Goal: Transaction & Acquisition: Purchase product/service

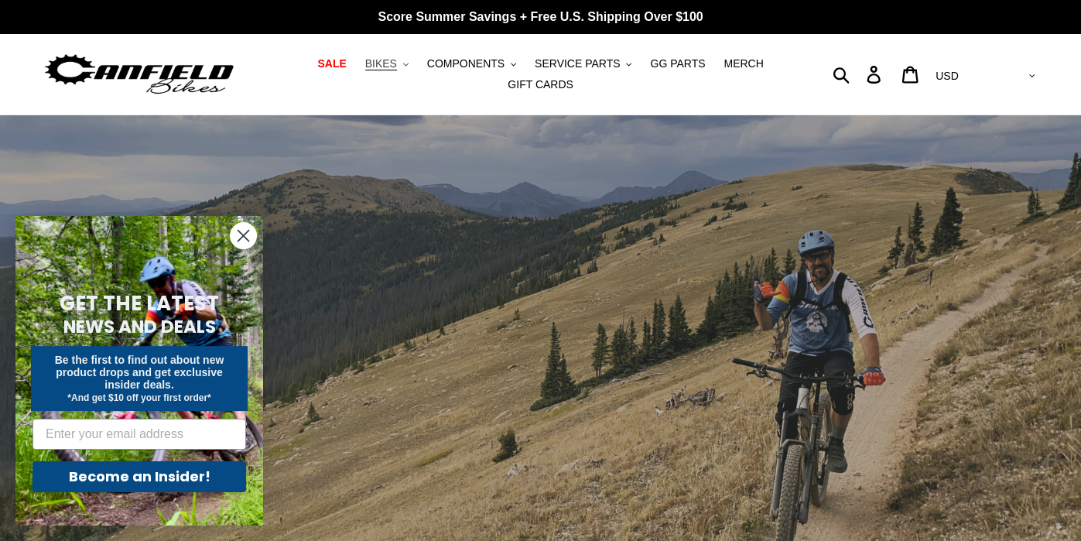
click at [383, 68] on span "BIKES" at bounding box center [381, 63] width 32 height 13
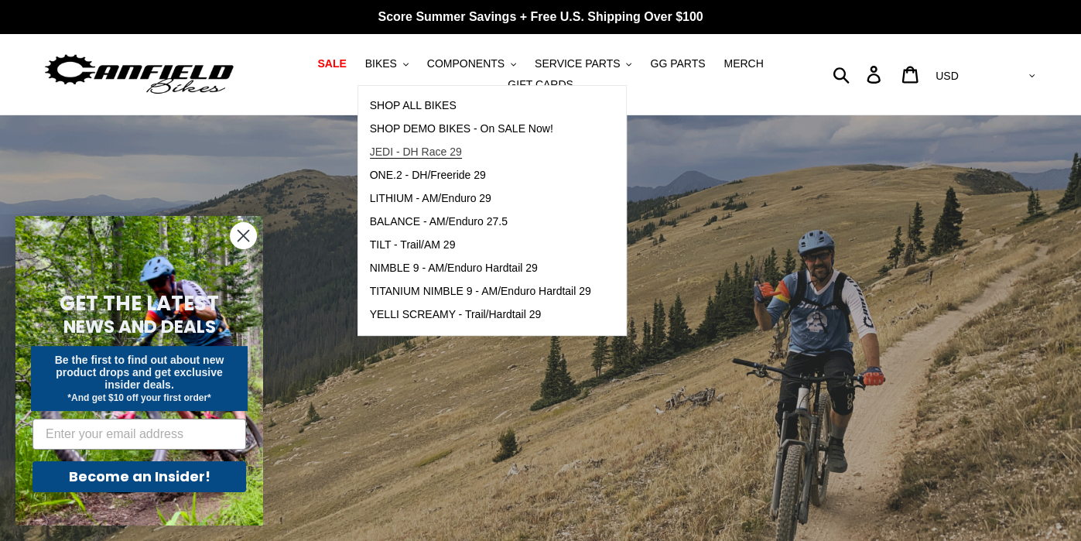
click at [450, 153] on span "JEDI - DH Race 29" at bounding box center [416, 152] width 92 height 13
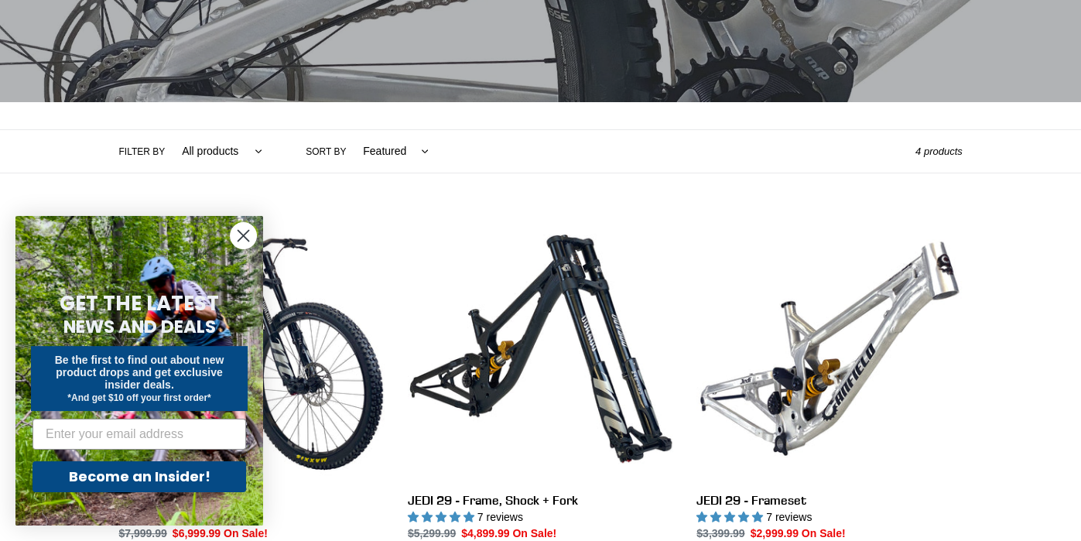
scroll to position [243, 0]
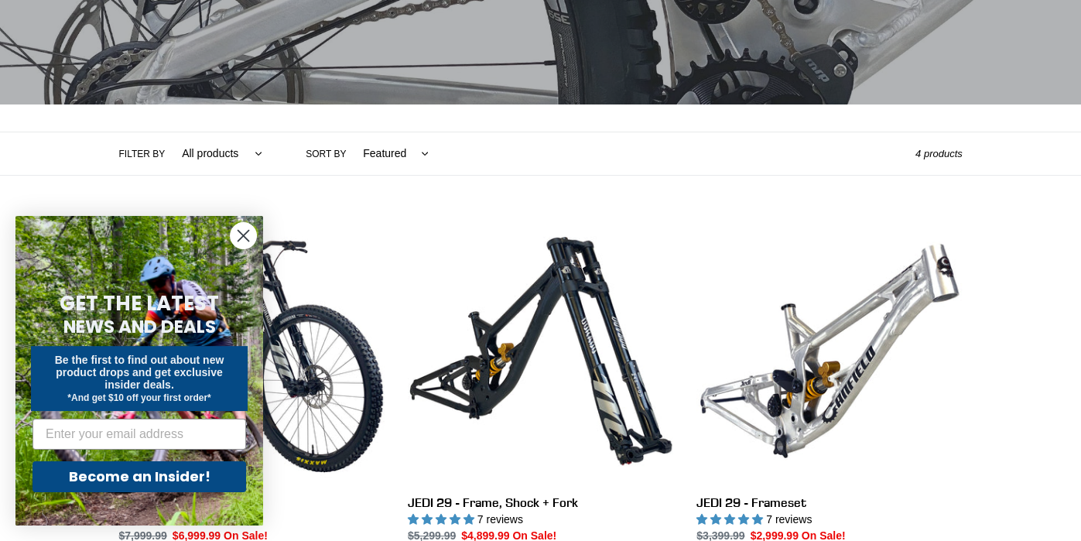
click at [238, 232] on circle "Close dialog" at bounding box center [244, 236] width 26 height 26
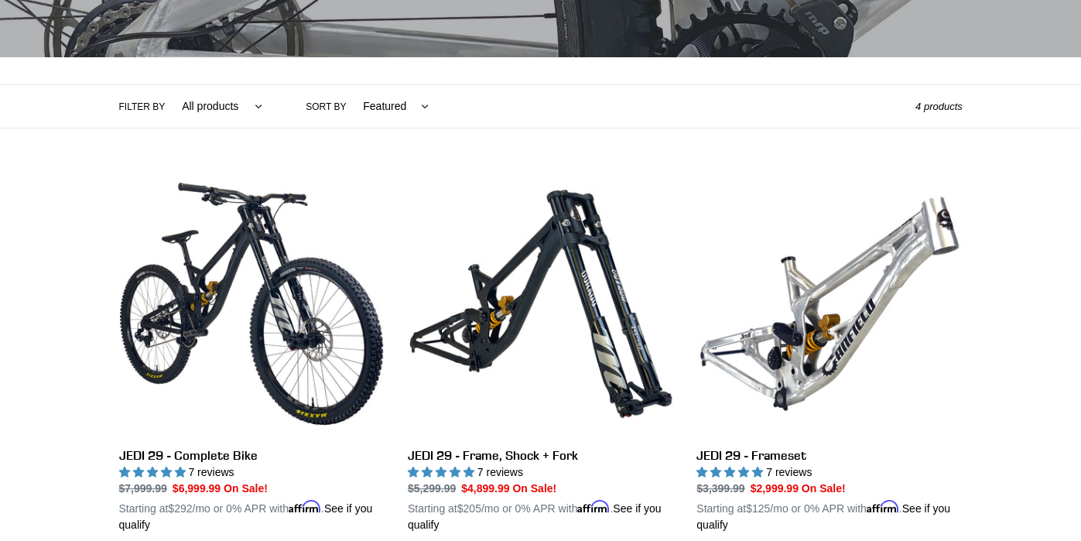
scroll to position [291, 0]
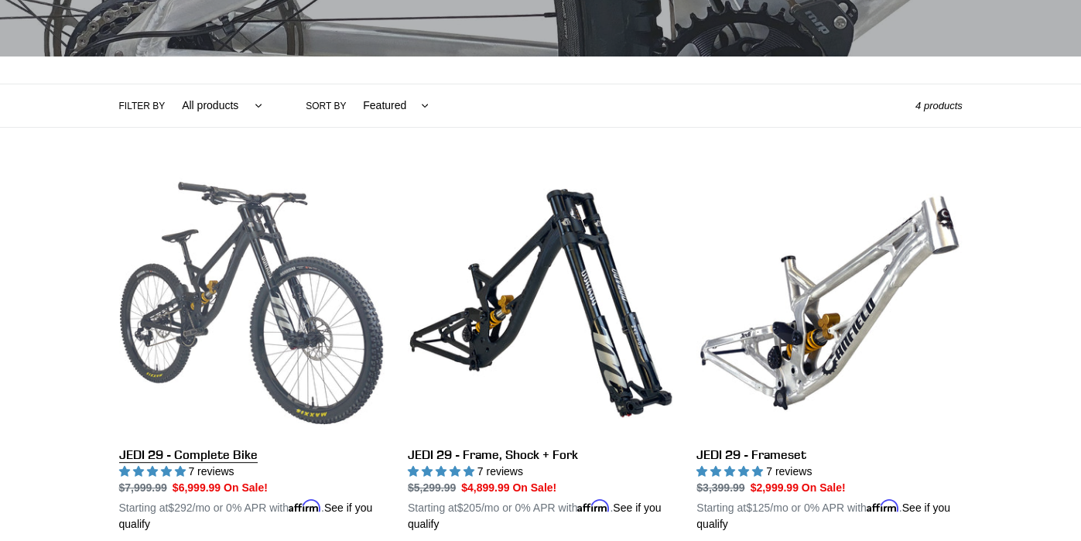
click at [311, 345] on link "JEDI 29 - Complete Bike" at bounding box center [252, 351] width 266 height 362
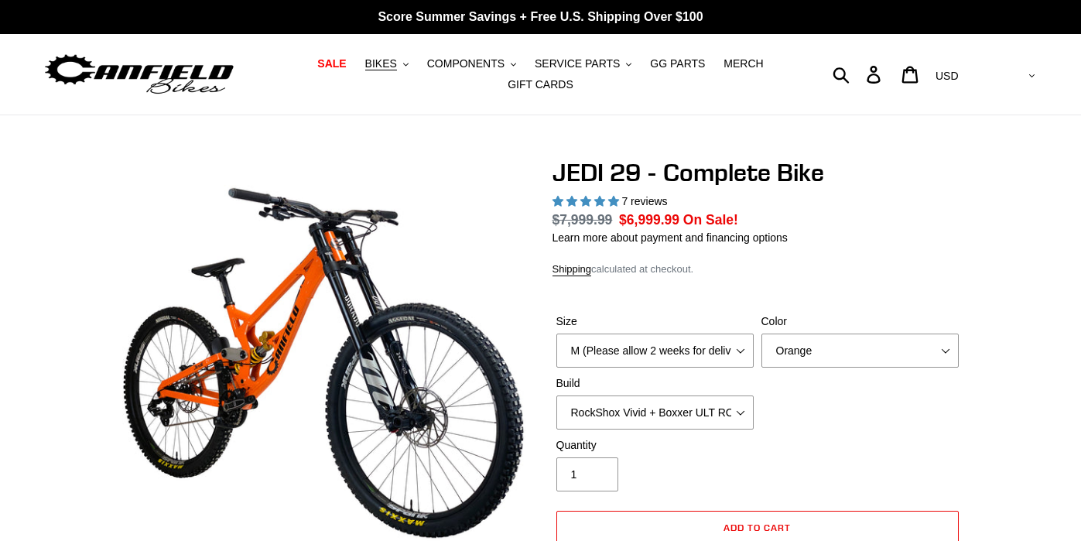
select select "highest-rating"
click at [813, 355] on select "Orange Stealth Black Raw" at bounding box center [860, 351] width 197 height 34
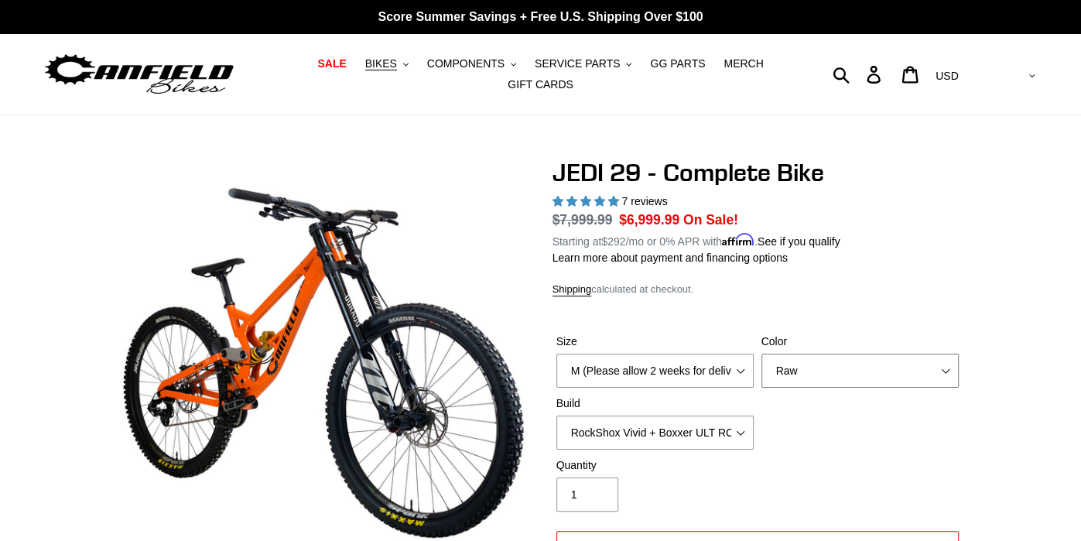
click at [762, 354] on select "Orange Stealth Black Raw" at bounding box center [860, 371] width 197 height 34
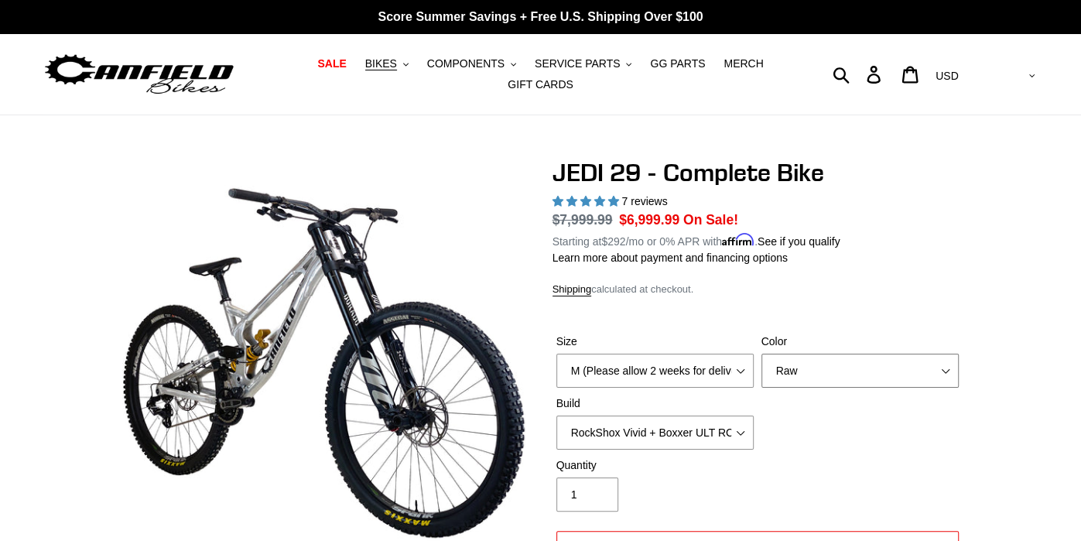
click at [810, 368] on select "Orange Stealth Black Raw" at bounding box center [860, 371] width 197 height 34
click at [762, 354] on select "Orange Stealth Black Raw" at bounding box center [860, 371] width 197 height 34
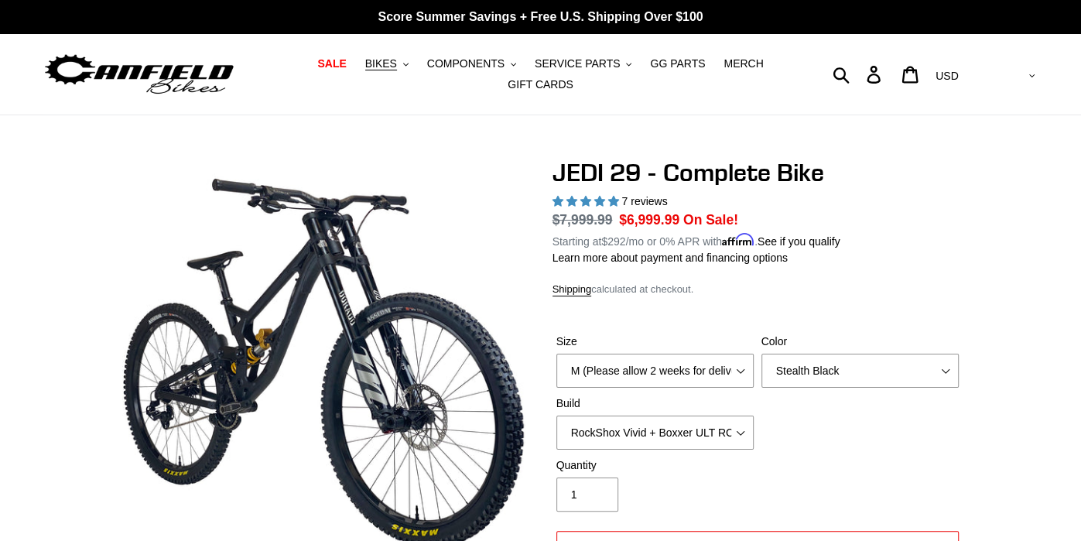
click at [798, 350] on div "Color Orange Stealth Black Raw" at bounding box center [860, 361] width 205 height 54
click at [797, 365] on select "Orange Stealth Black Raw" at bounding box center [860, 371] width 197 height 34
select select "Orange"
click at [762, 354] on select "Orange Stealth Black Raw" at bounding box center [860, 371] width 197 height 34
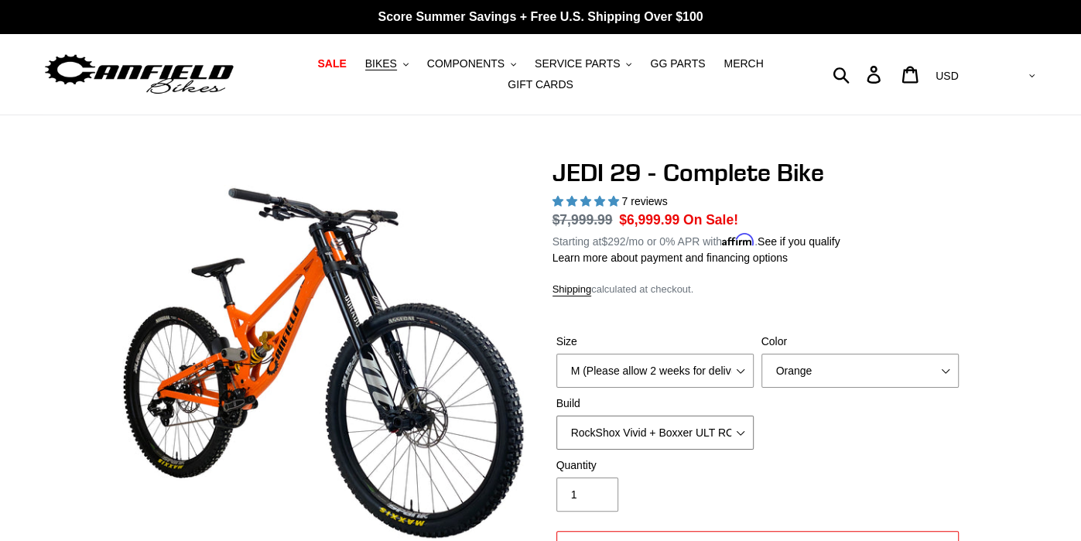
click at [638, 434] on select "RockShox Vivid + Boxxer ULT RC2 C3 200 + SRAM XO RockShox Vivid + Boxxer ULT RC…" at bounding box center [655, 433] width 197 height 34
click at [557, 416] on select "RockShox Vivid + Boxxer ULT RC2 C3 200 + SRAM XO RockShox Vivid + Boxxer ULT RC…" at bounding box center [655, 433] width 197 height 34
click at [684, 437] on select "RockShox Vivid + Boxxer ULT RC2 C3 200 + SRAM XO RockShox Vivid + Boxxer ULT RC…" at bounding box center [655, 433] width 197 height 34
select select "Fox DHX2 + Fox 40 Float Grip 2 203 + SRAM XO"
click at [557, 416] on select "RockShox Vivid + Boxxer ULT RC2 C3 200 + SRAM XO RockShox Vivid + Boxxer ULT RC…" at bounding box center [655, 433] width 197 height 34
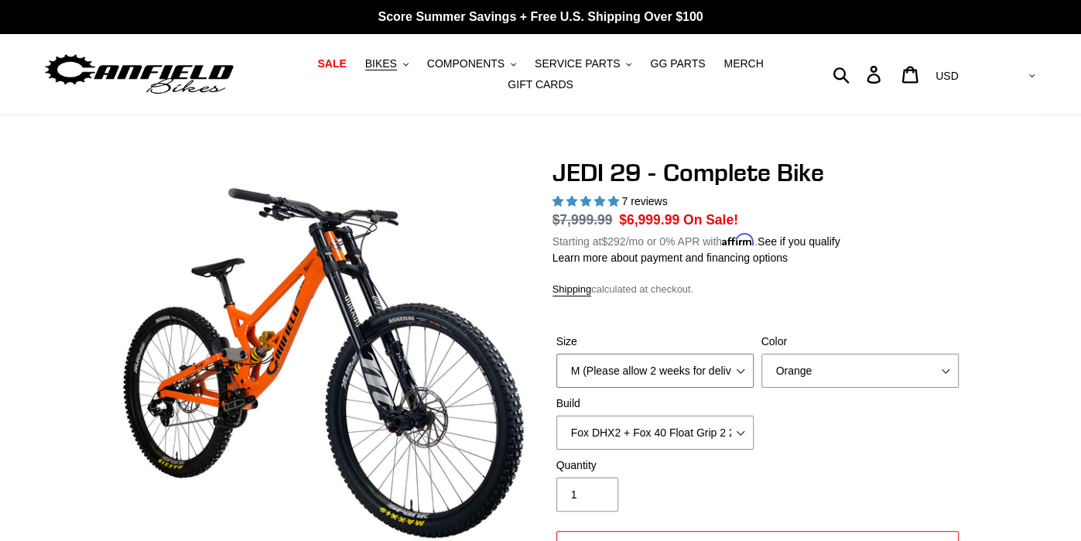
click at [692, 362] on select "M (Please allow 2 weeks for delivery) L (Please allow 2 weeks for delivery) XL …" at bounding box center [655, 371] width 197 height 34
click at [850, 375] on select "Orange Stealth Black Raw" at bounding box center [860, 371] width 197 height 34
select select "Raw"
click at [762, 354] on select "Orange Stealth Black Raw" at bounding box center [860, 371] width 197 height 34
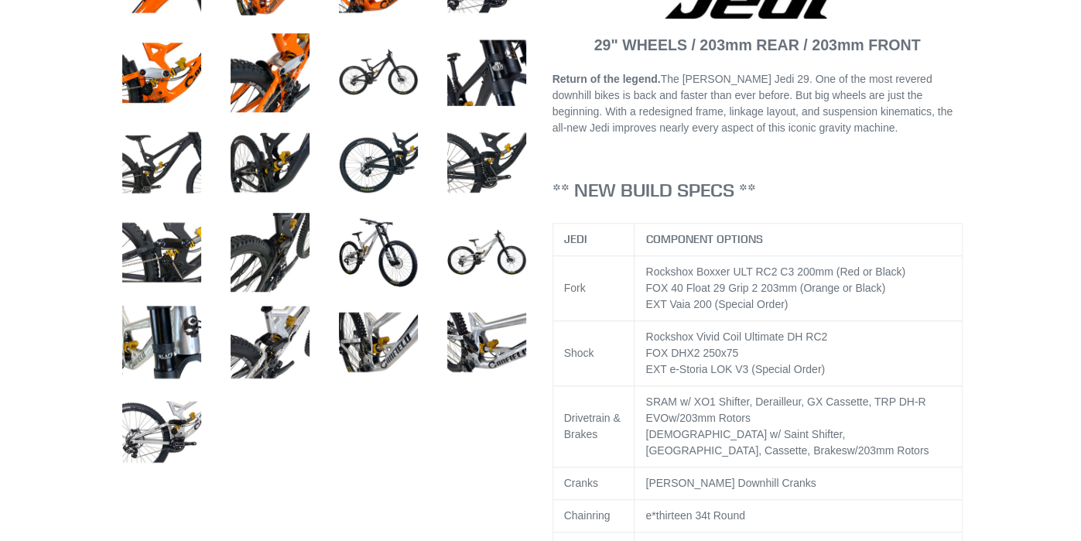
scroll to position [742, 0]
click at [156, 347] on img at bounding box center [161, 342] width 85 height 85
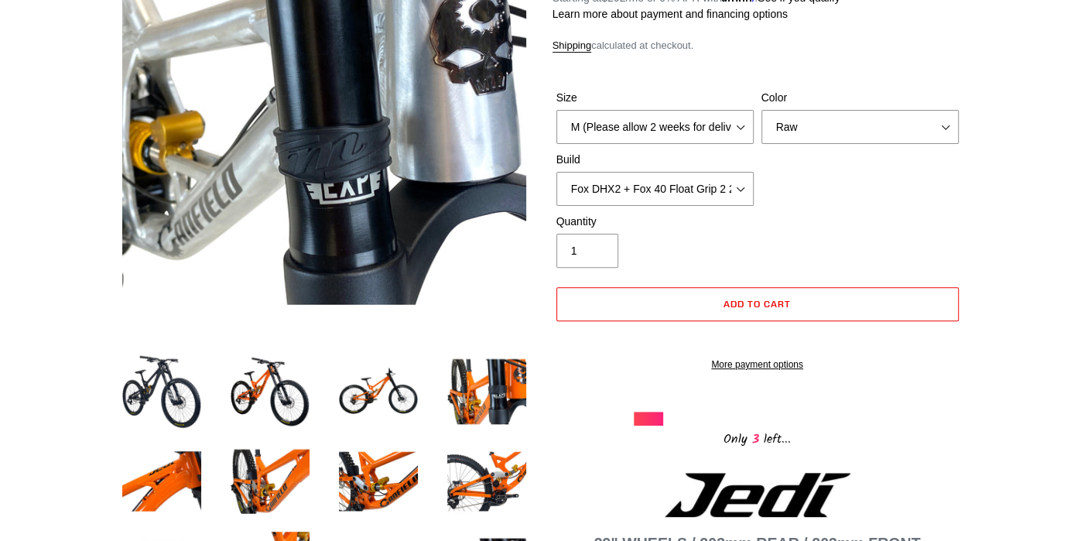
scroll to position [257, 0]
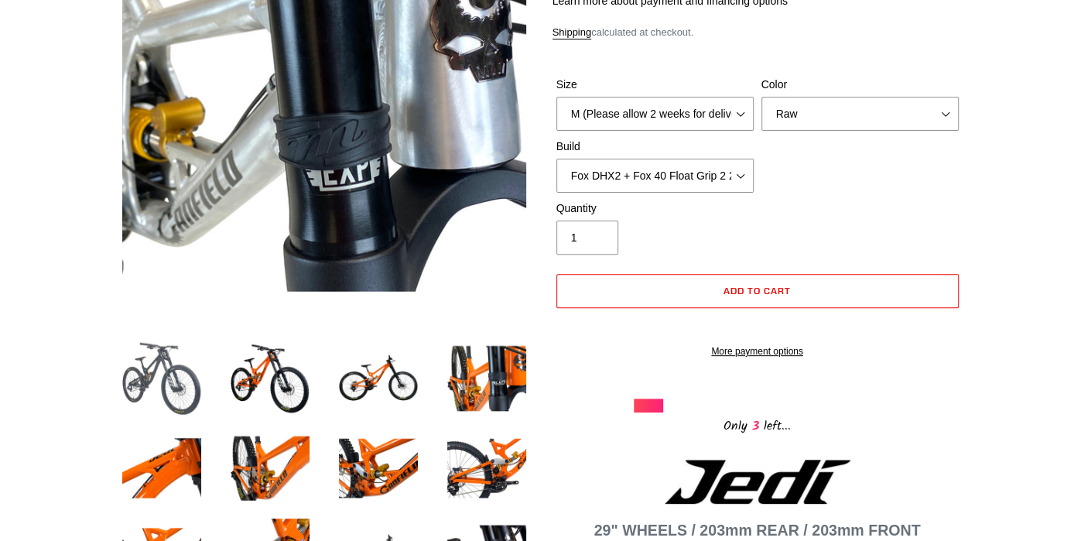
click at [192, 386] on img at bounding box center [161, 378] width 85 height 85
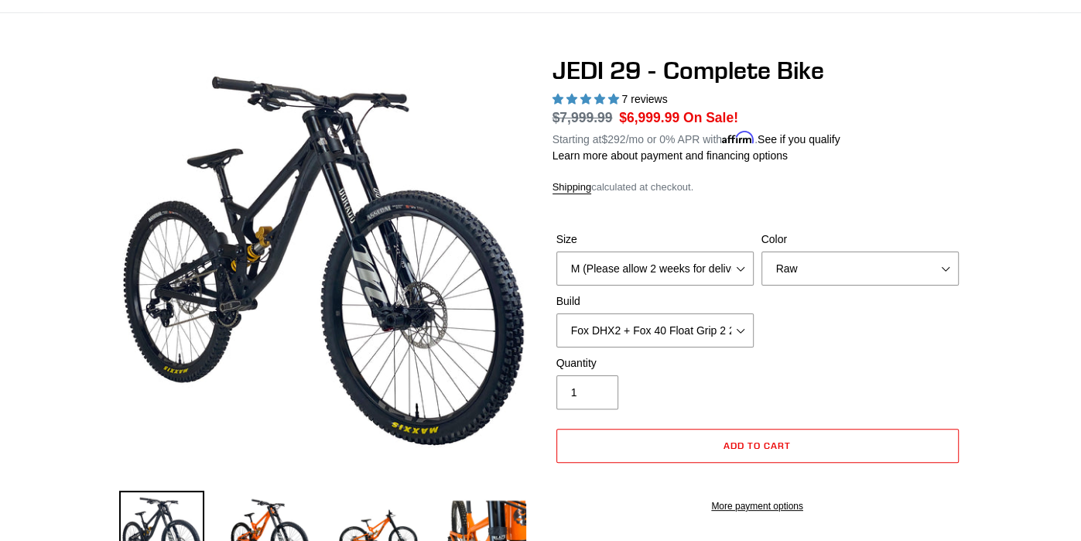
scroll to position [98, 0]
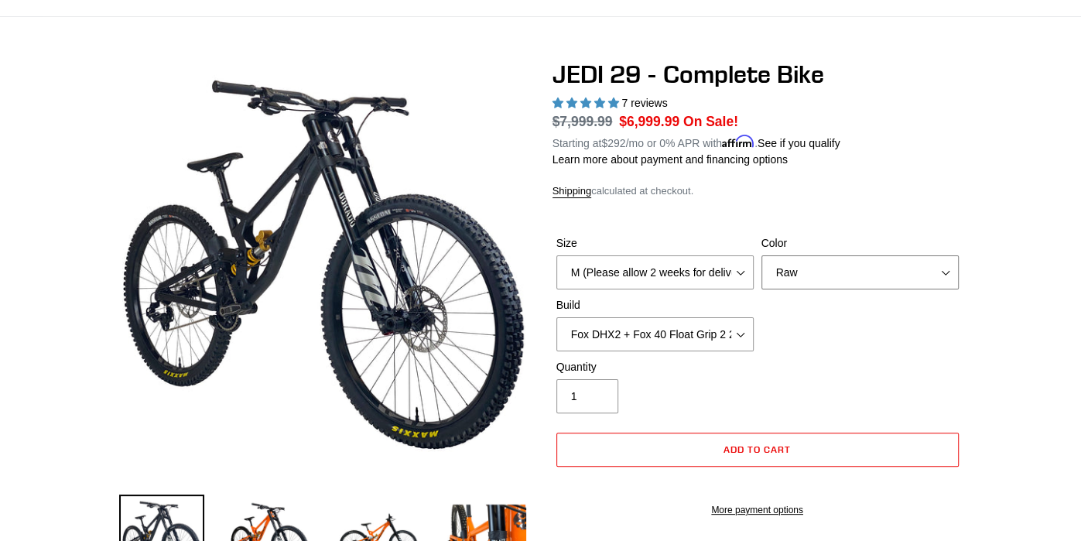
click at [867, 270] on select "Orange Stealth Black Raw" at bounding box center [860, 272] width 197 height 34
click at [762, 255] on select "Orange Stealth Black Raw" at bounding box center [860, 272] width 197 height 34
click at [689, 330] on select "RockShox Vivid + Boxxer ULT RC2 C3 200 + SRAM XO RockShox Vivid + Boxxer ULT RC…" at bounding box center [655, 334] width 197 height 34
click at [557, 317] on select "RockShox Vivid + Boxxer ULT RC2 C3 200 + SRAM XO RockShox Vivid + Boxxer ULT RC…" at bounding box center [655, 334] width 197 height 34
click at [696, 334] on select "RockShox Vivid + Boxxer ULT RC2 C3 200 + SRAM XO RockShox Vivid + Boxxer ULT RC…" at bounding box center [655, 334] width 197 height 34
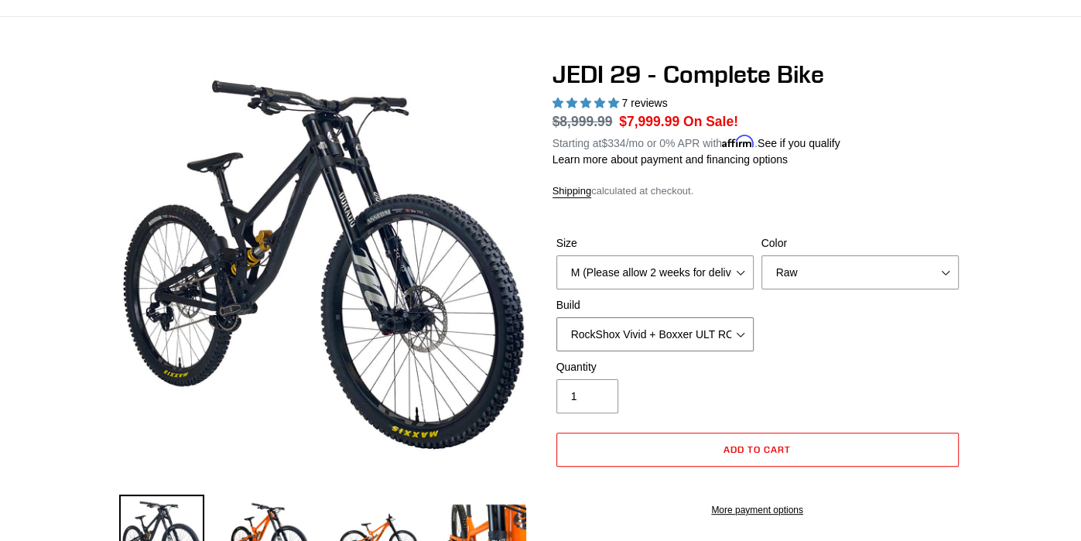
click at [557, 317] on select "RockShox Vivid + Boxxer ULT RC2 C3 200 + SRAM XO RockShox Vivid + Boxxer ULT RC…" at bounding box center [655, 334] width 197 height 34
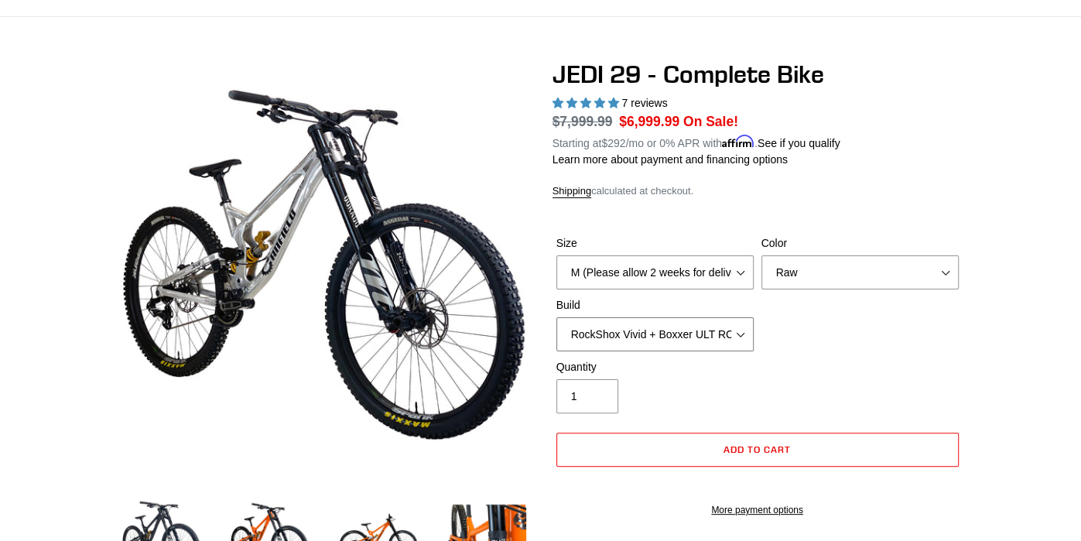
click at [663, 347] on select "RockShox Vivid + Boxxer ULT RC2 C3 200 + SRAM XO RockShox Vivid + Boxxer ULT RC…" at bounding box center [655, 334] width 197 height 34
click at [557, 317] on select "RockShox Vivid + Boxxer ULT RC2 C3 200 + SRAM XO RockShox Vivid + Boxxer ULT RC…" at bounding box center [655, 334] width 197 height 34
click at [662, 340] on select "RockShox Vivid + Boxxer ULT RC2 C3 200 + SRAM XO RockShox Vivid + Boxxer ULT RC…" at bounding box center [655, 334] width 197 height 34
select select "Fox DHX2 + Fox 40 Float Grip 2 203 + SRAM XO"
click at [557, 317] on select "RockShox Vivid + Boxxer ULT RC2 C3 200 + SRAM XO RockShox Vivid + Boxxer ULT RC…" at bounding box center [655, 334] width 197 height 34
